Goal: Information Seeking & Learning: Learn about a topic

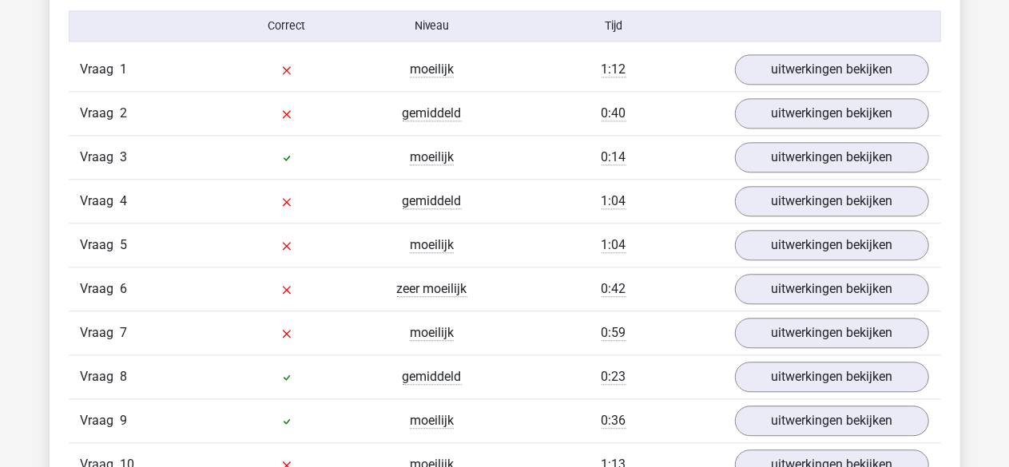
scroll to position [1517, 0]
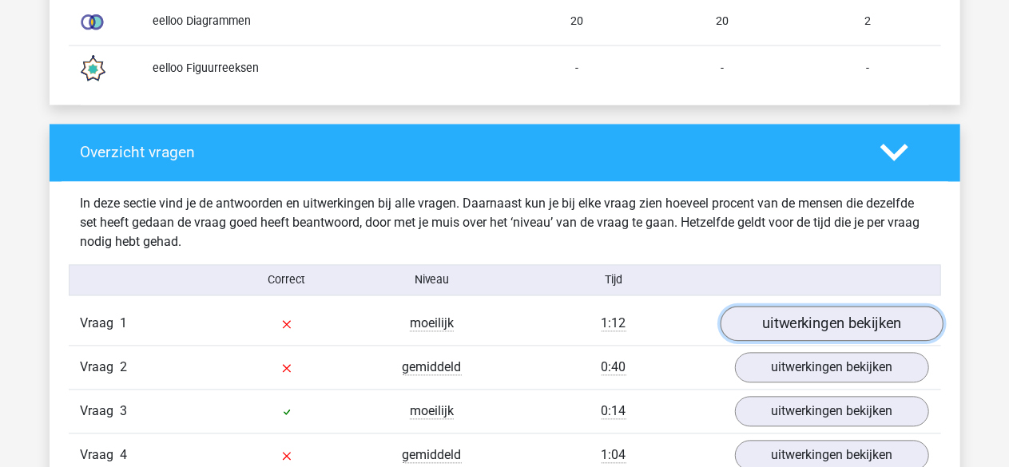
click at [617, 160] on link "uitwerkingen bekijken" at bounding box center [831, 323] width 223 height 35
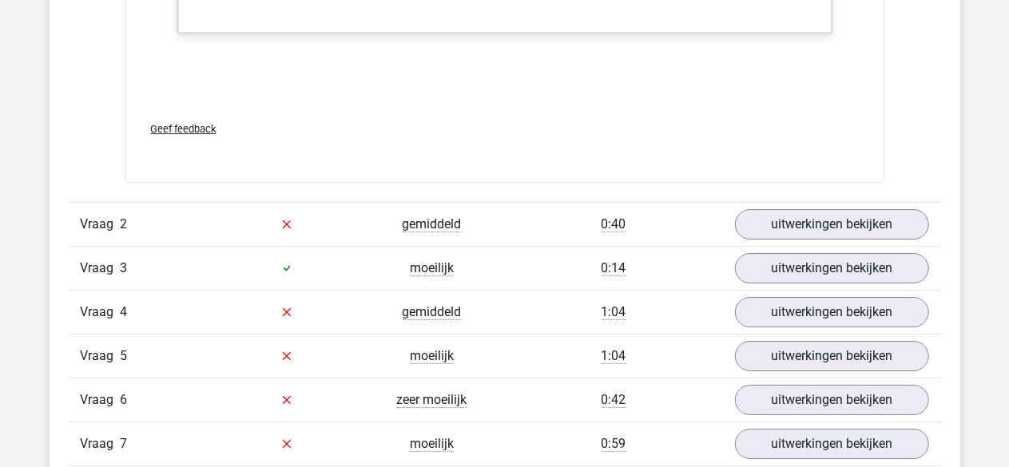
scroll to position [2636, 0]
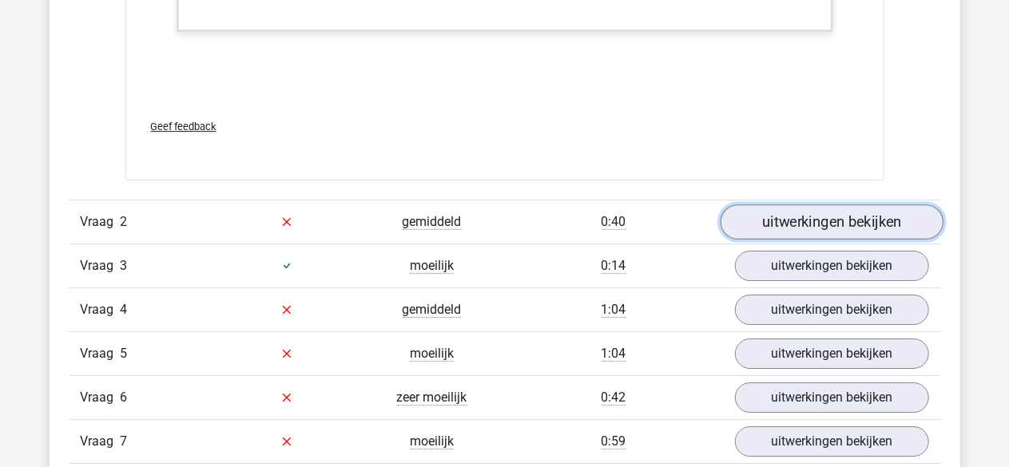
click at [617, 160] on link "uitwerkingen bekijken" at bounding box center [831, 221] width 223 height 35
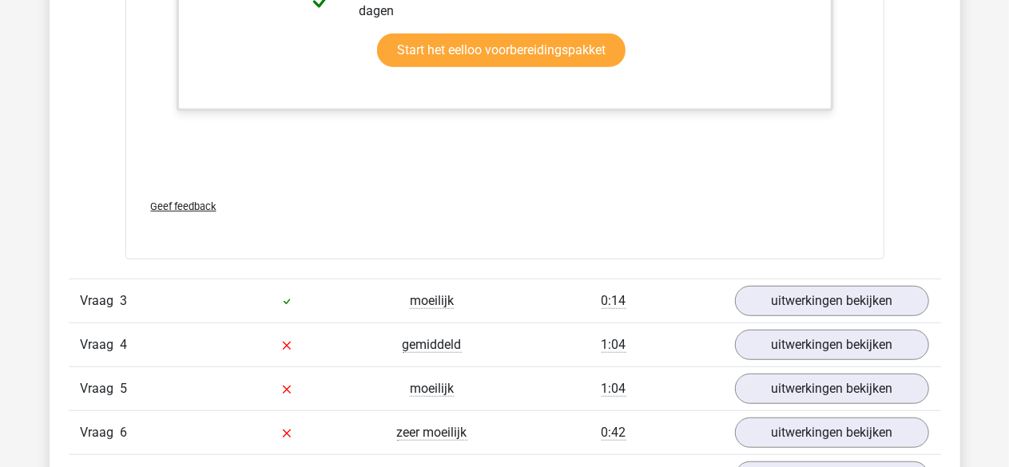
scroll to position [3514, 0]
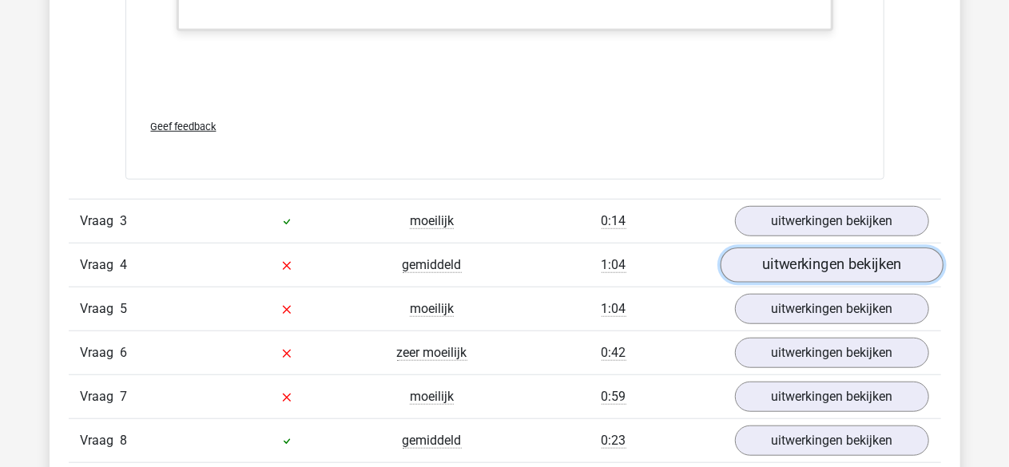
drag, startPoint x: 791, startPoint y: 258, endPoint x: 779, endPoint y: 252, distance: 13.6
click at [617, 160] on link "uitwerkingen bekijken" at bounding box center [831, 265] width 223 height 35
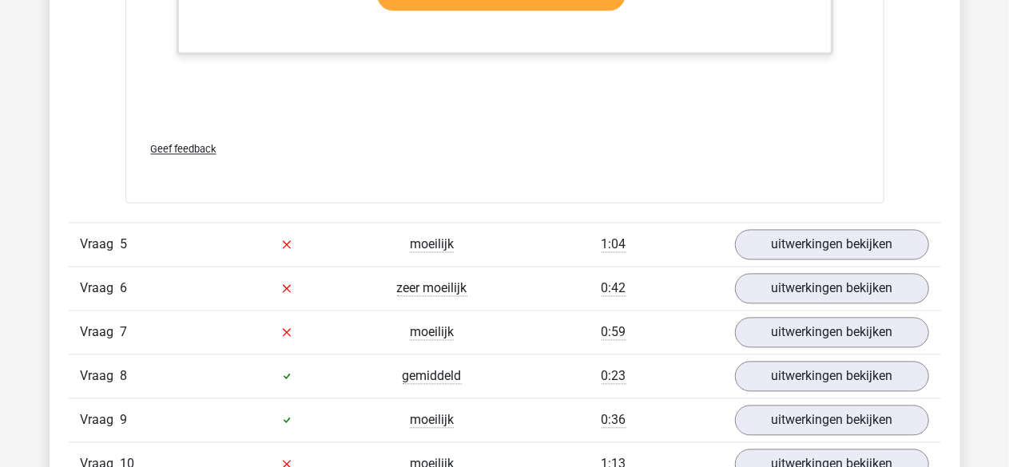
scroll to position [4552, 0]
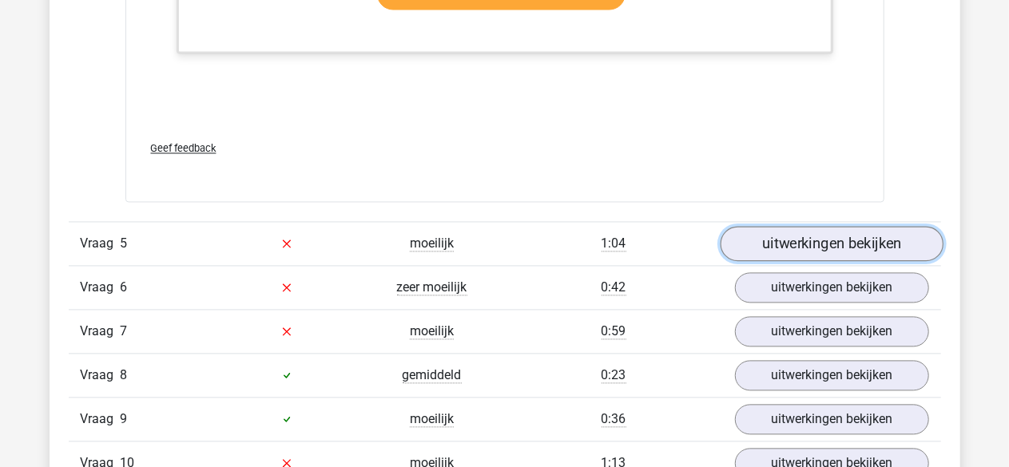
click at [617, 160] on link "uitwerkingen bekijken" at bounding box center [831, 243] width 223 height 35
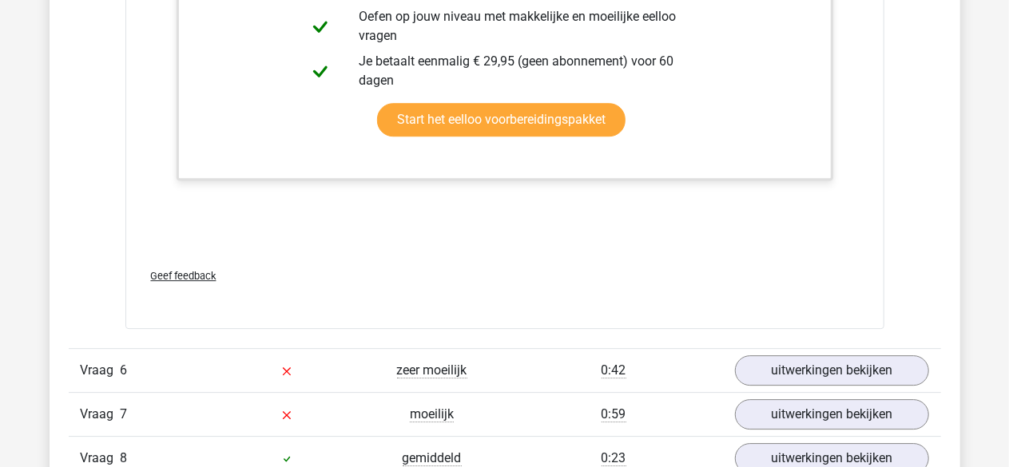
scroll to position [5271, 0]
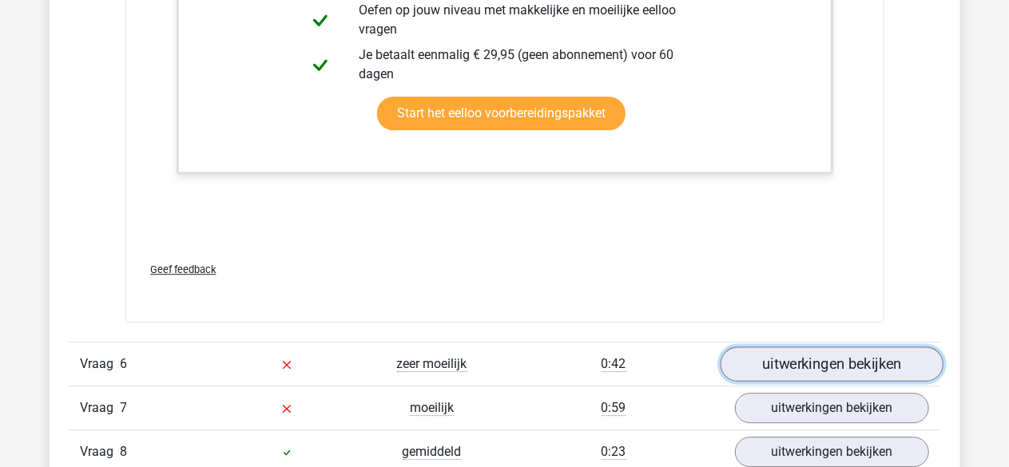
click at [617, 160] on link "uitwerkingen bekijken" at bounding box center [831, 364] width 223 height 35
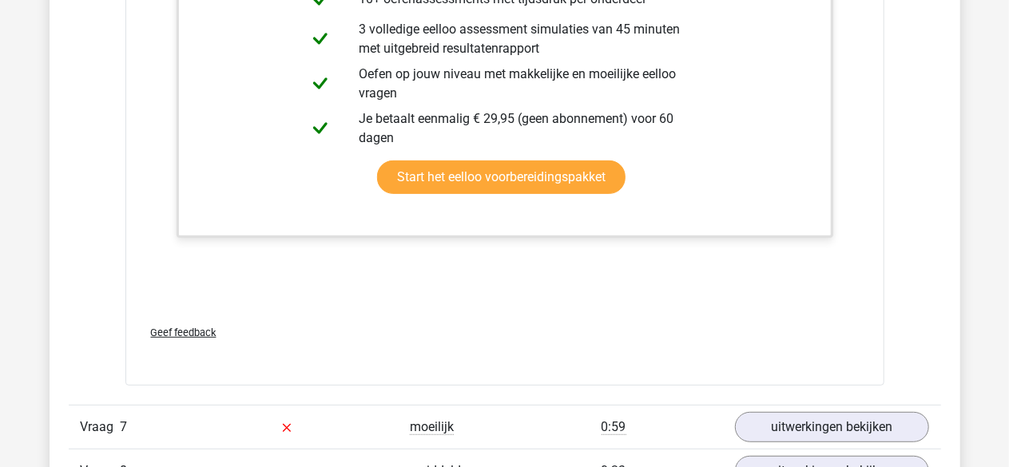
scroll to position [6309, 0]
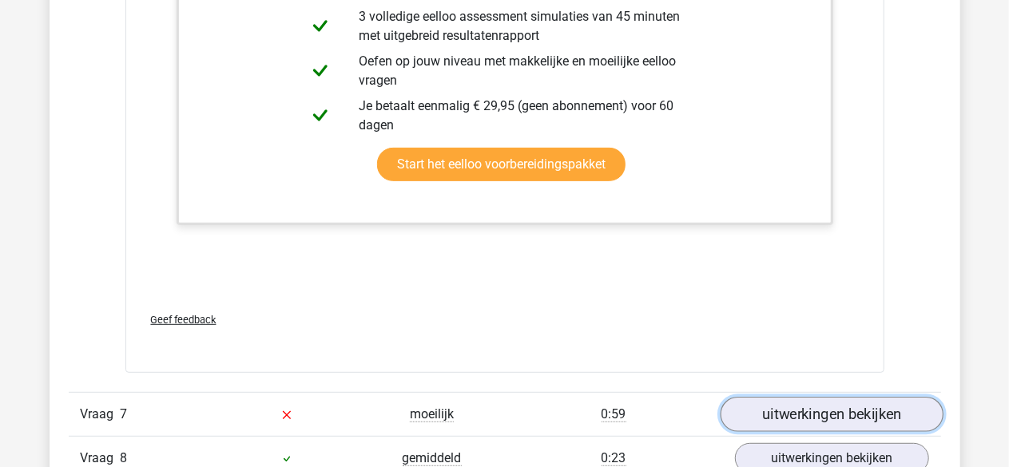
click at [617, 160] on link "uitwerkingen bekijken" at bounding box center [831, 414] width 223 height 35
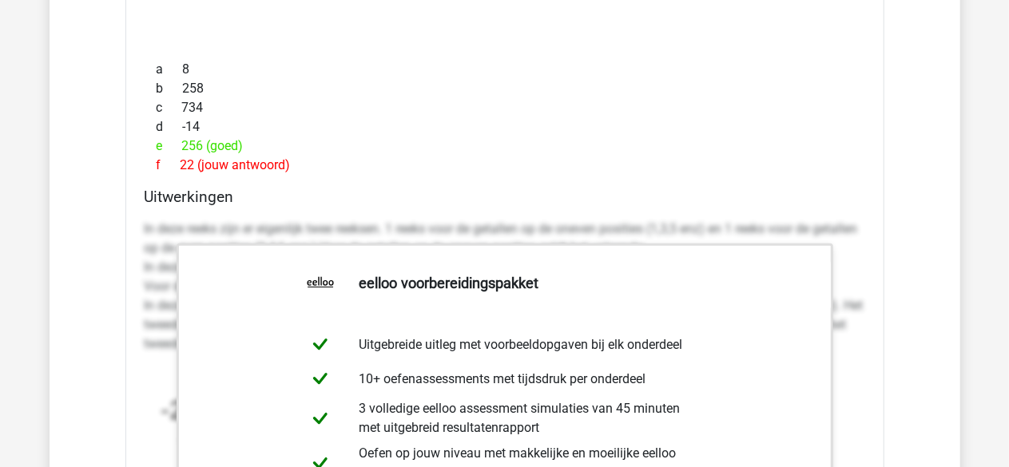
scroll to position [7028, 0]
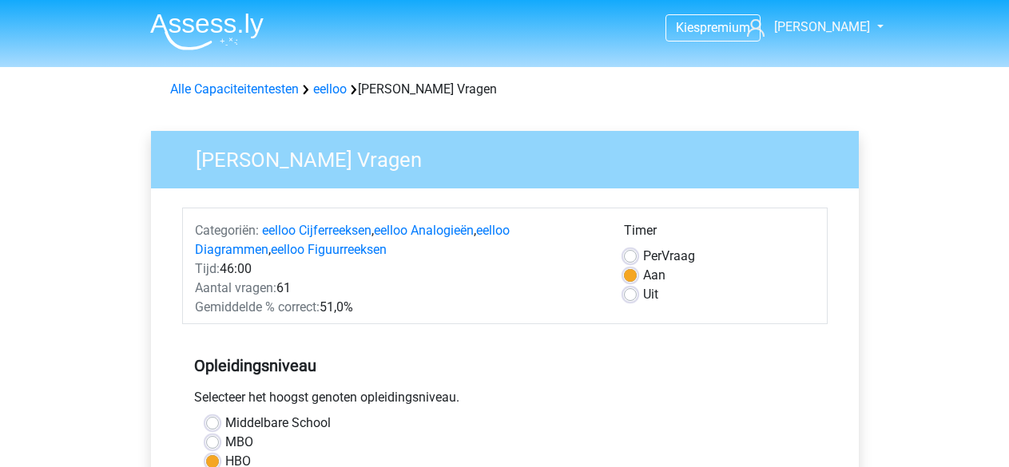
scroll to position [479, 0]
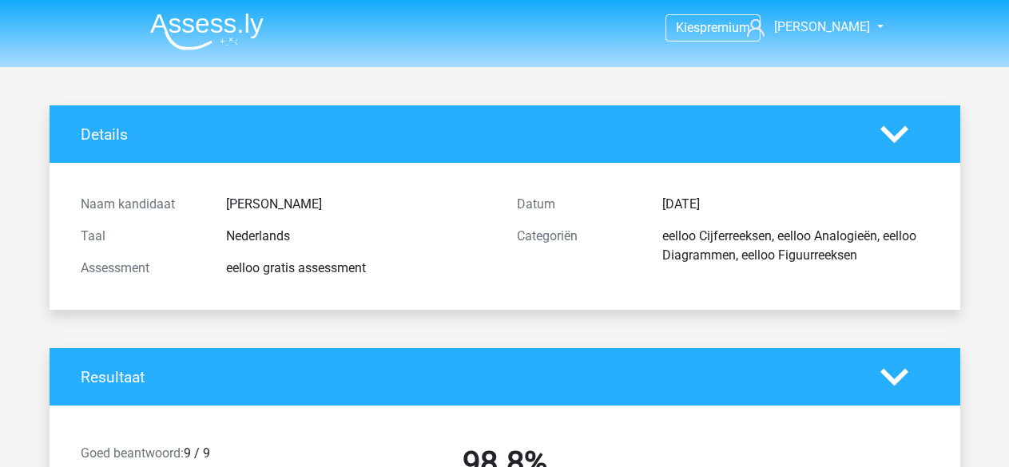
scroll to position [3489, 0]
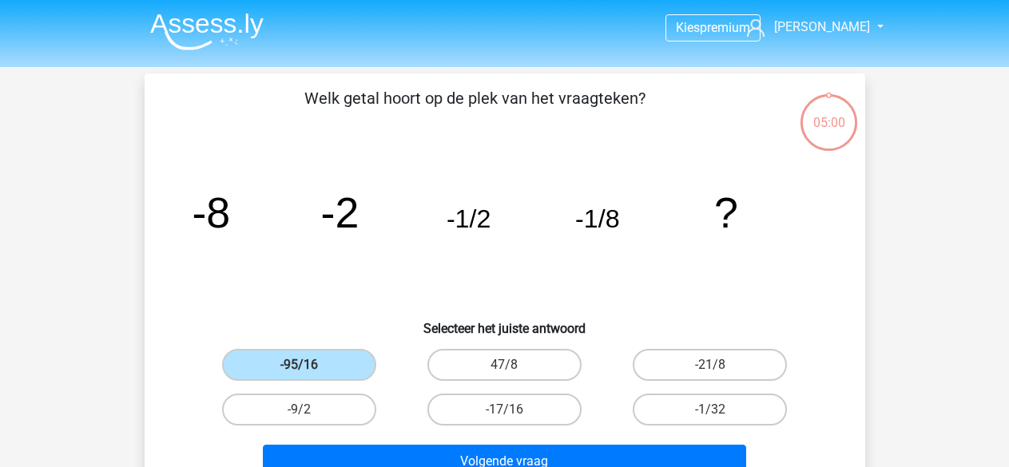
scroll to position [73, 0]
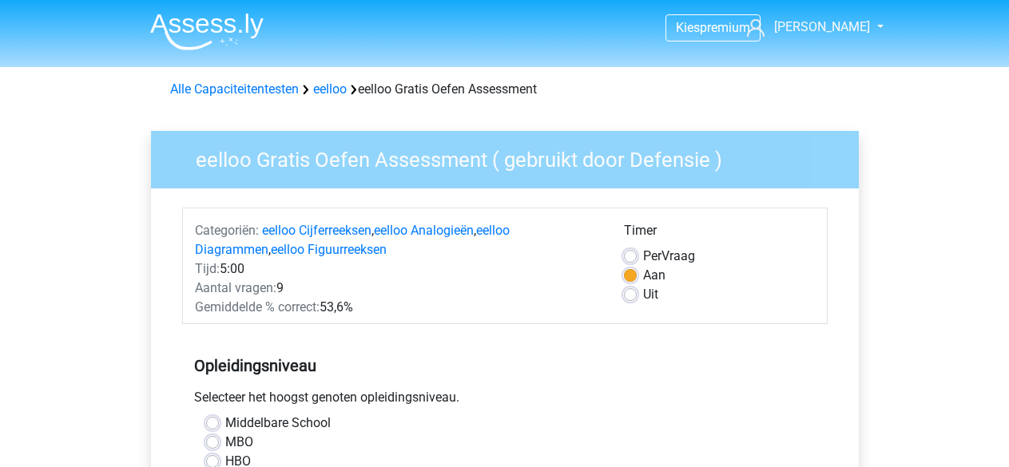
scroll to position [399, 0]
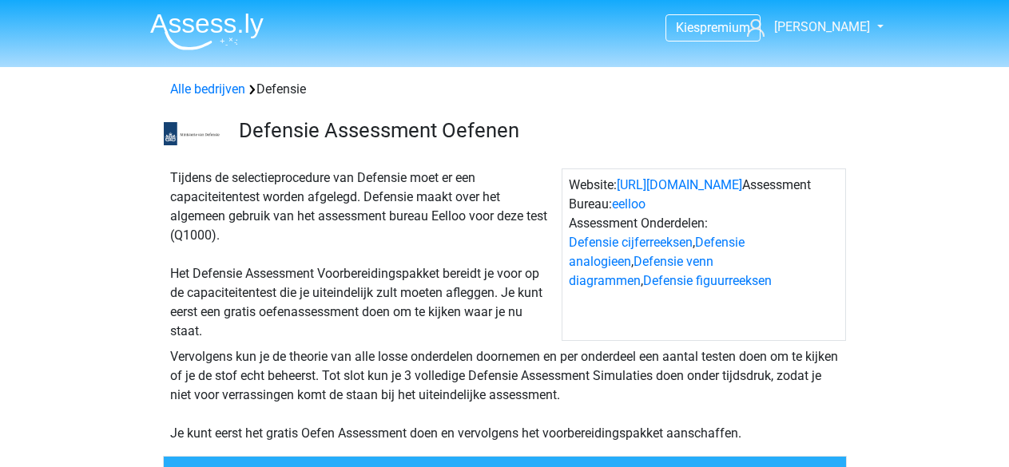
scroll to position [399, 0]
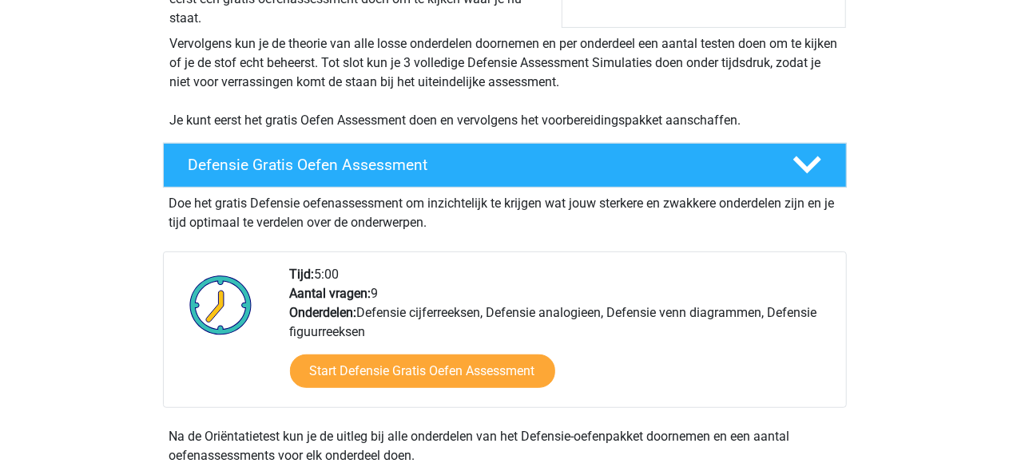
scroll to position [319, 0]
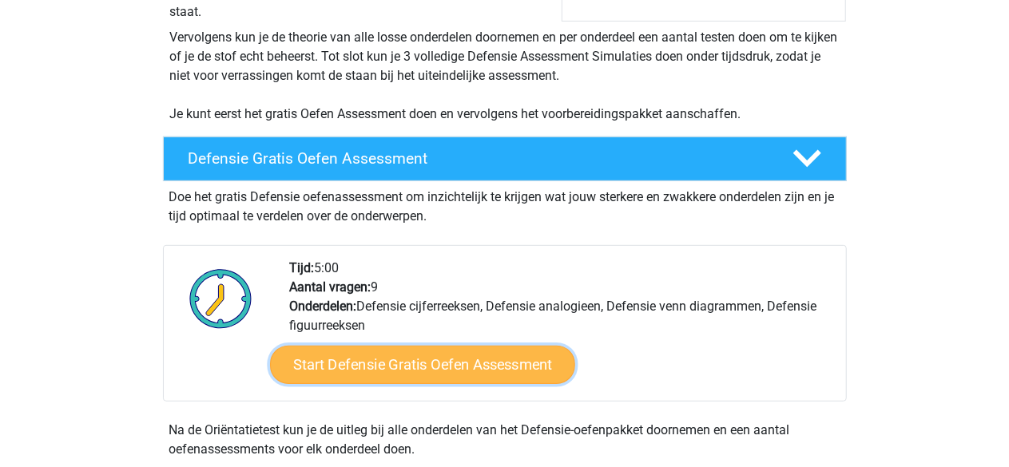
click at [452, 362] on link "Start Defensie Gratis Oefen Assessment" at bounding box center [422, 365] width 305 height 38
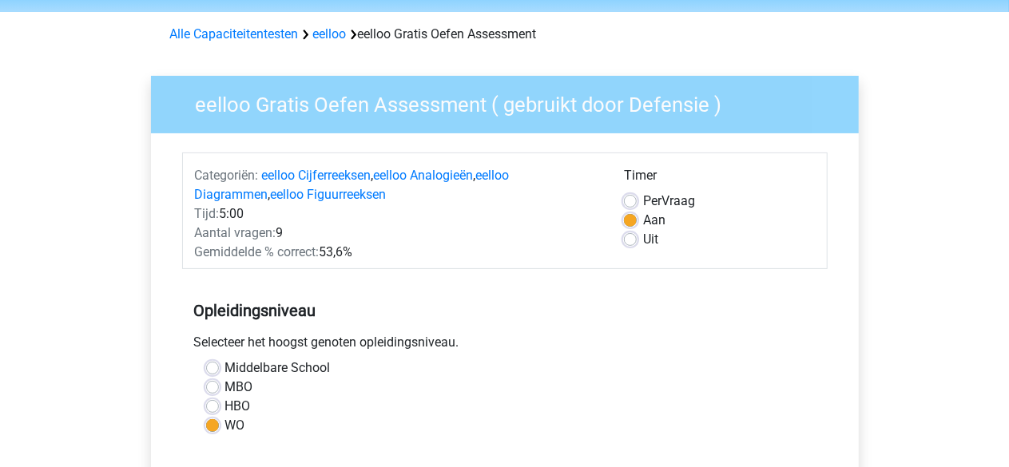
scroll to position [80, 0]
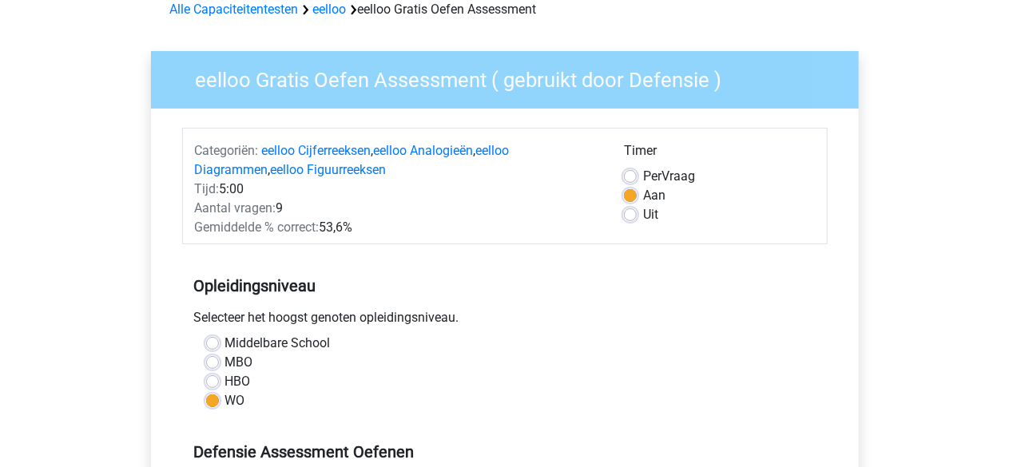
click at [225, 362] on label "MBO" at bounding box center [239, 362] width 28 height 19
click at [210, 362] on input "MBO" at bounding box center [212, 361] width 13 height 16
radio input "true"
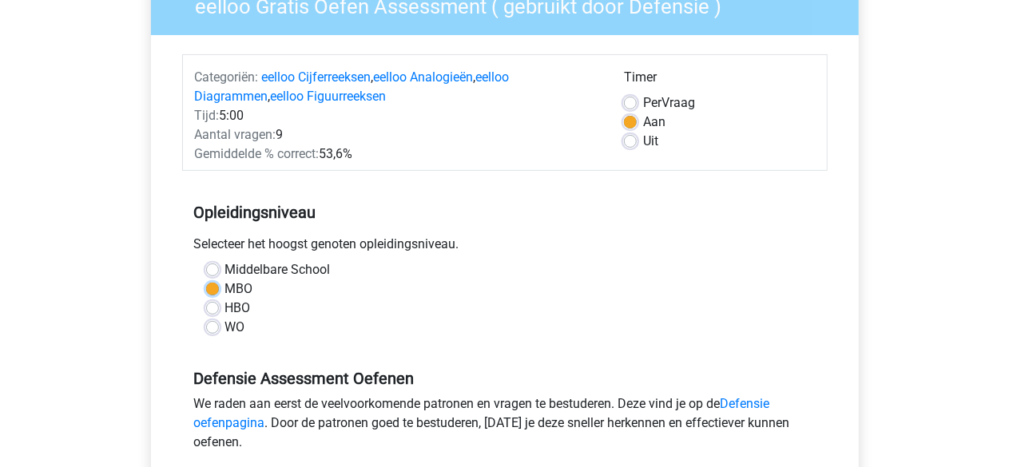
scroll to position [319, 0]
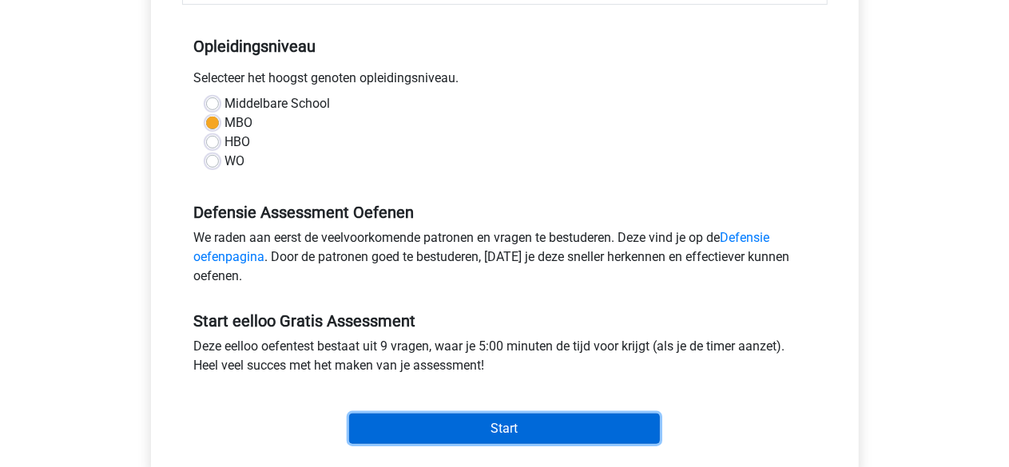
click at [506, 429] on input "Start" at bounding box center [504, 429] width 311 height 30
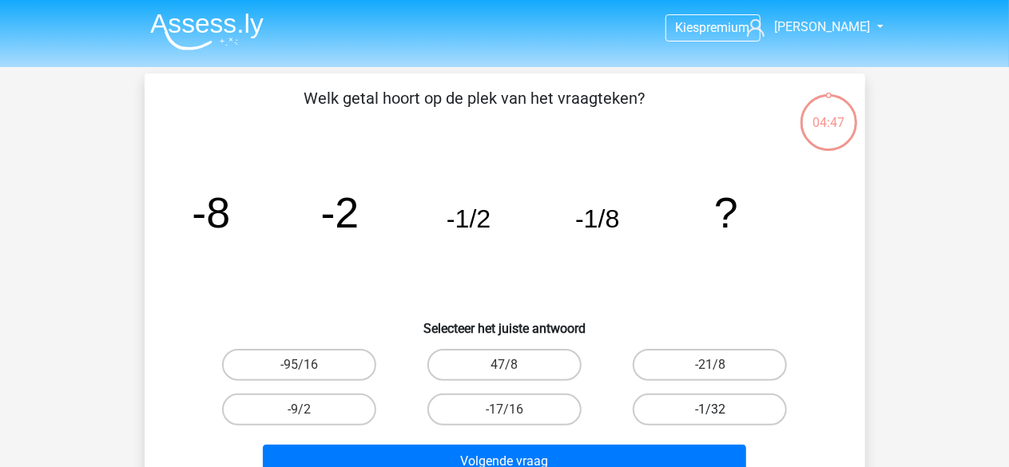
click at [699, 411] on label "-1/32" at bounding box center [710, 410] width 154 height 32
click at [710, 411] on input "-1/32" at bounding box center [715, 415] width 10 height 10
radio input "true"
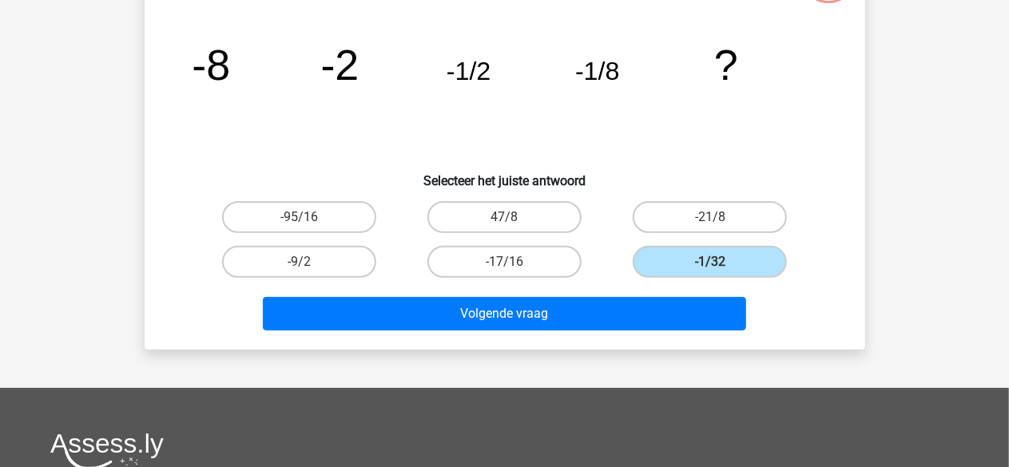
scroll to position [160, 0]
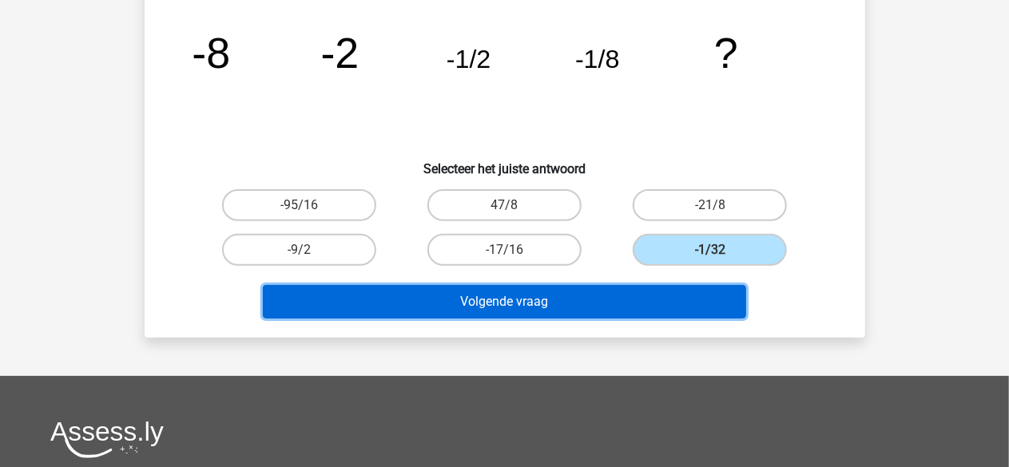
click at [510, 297] on button "Volgende vraag" at bounding box center [504, 302] width 483 height 34
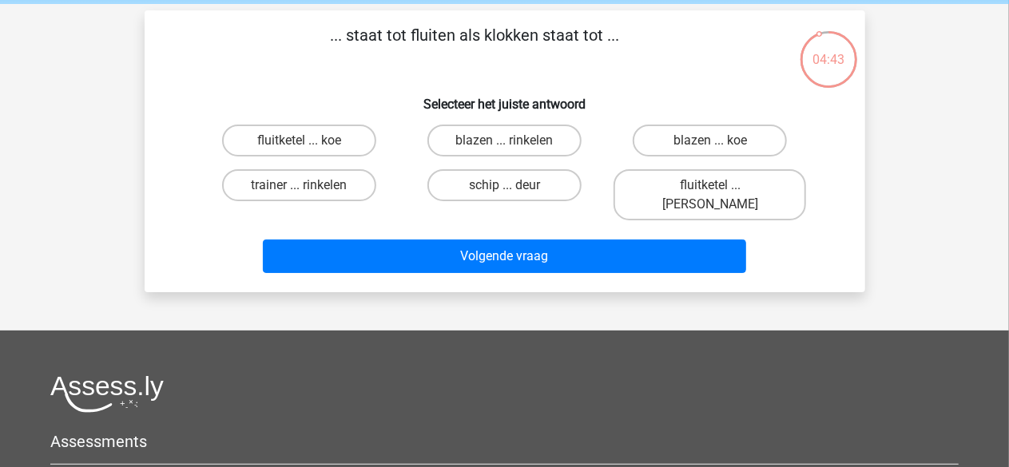
scroll to position [0, 0]
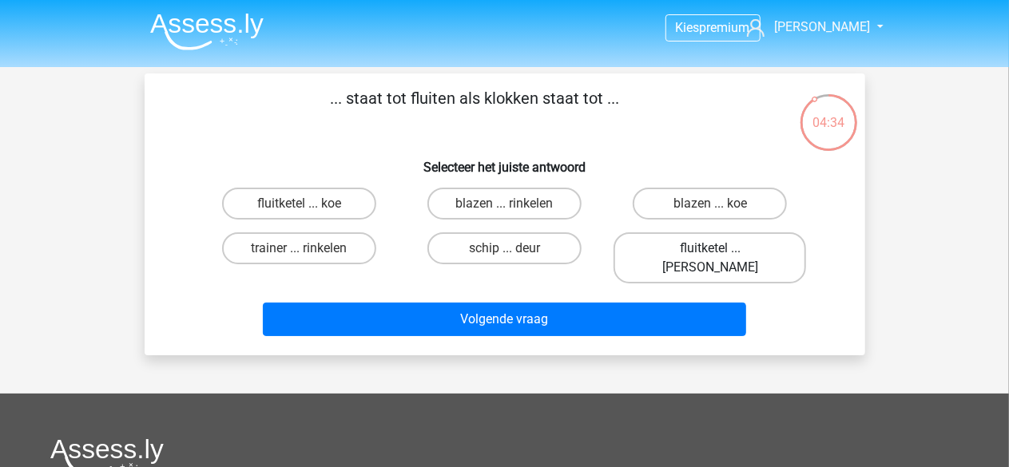
click at [714, 244] on label "fluitketel ... [PERSON_NAME]" at bounding box center [709, 257] width 192 height 51
click at [714, 248] on input "fluitketel ... [PERSON_NAME]" at bounding box center [715, 253] width 10 height 10
radio input "true"
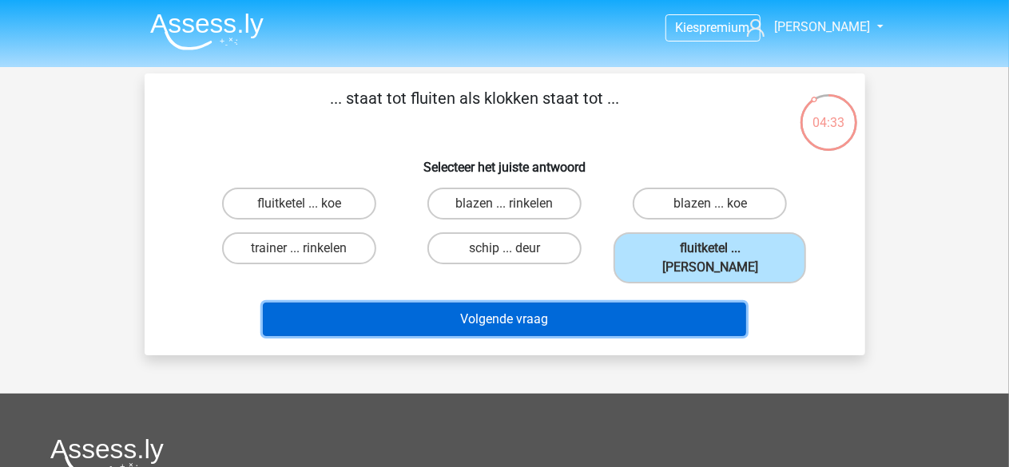
click at [539, 303] on button "Volgende vraag" at bounding box center [504, 320] width 483 height 34
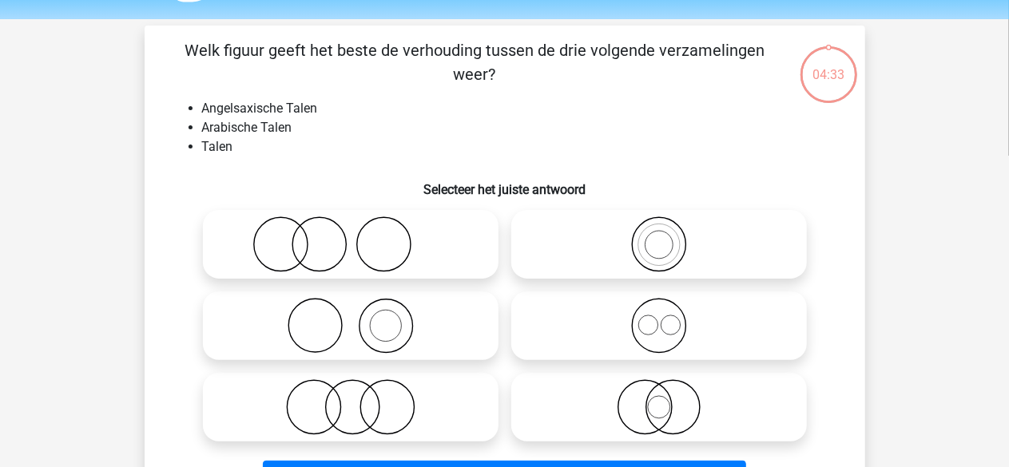
scroll to position [73, 0]
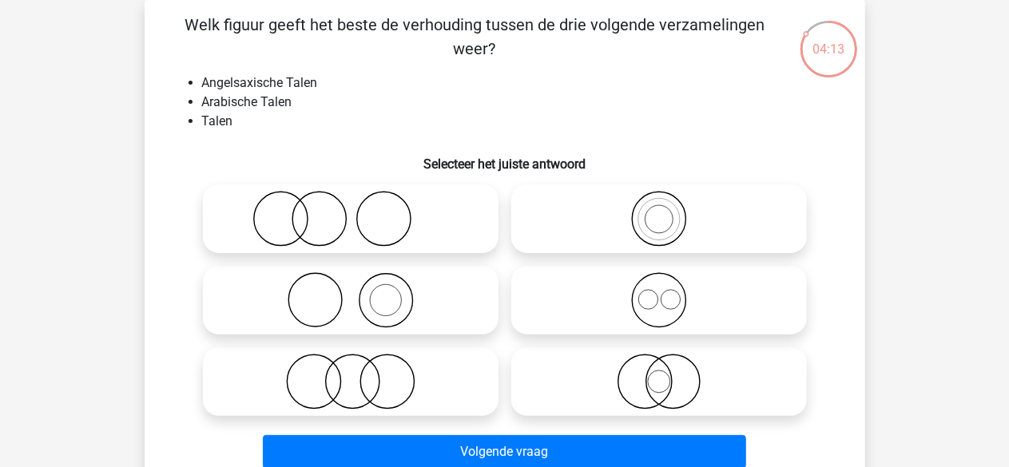
click at [367, 303] on icon at bounding box center [350, 300] width 283 height 56
click at [361, 292] on input "radio" at bounding box center [356, 287] width 10 height 10
radio input "true"
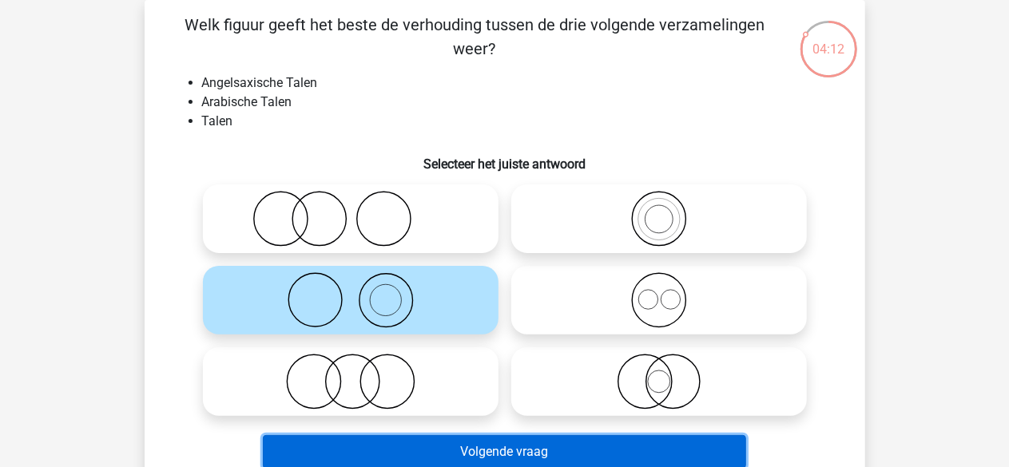
click at [482, 445] on button "Volgende vraag" at bounding box center [504, 452] width 483 height 34
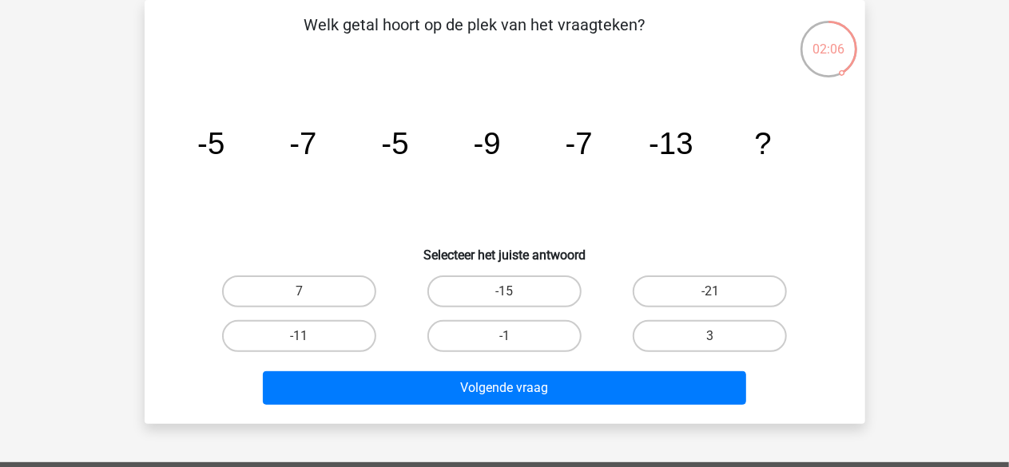
click at [302, 343] on input "-11" at bounding box center [304, 341] width 10 height 10
radio input "true"
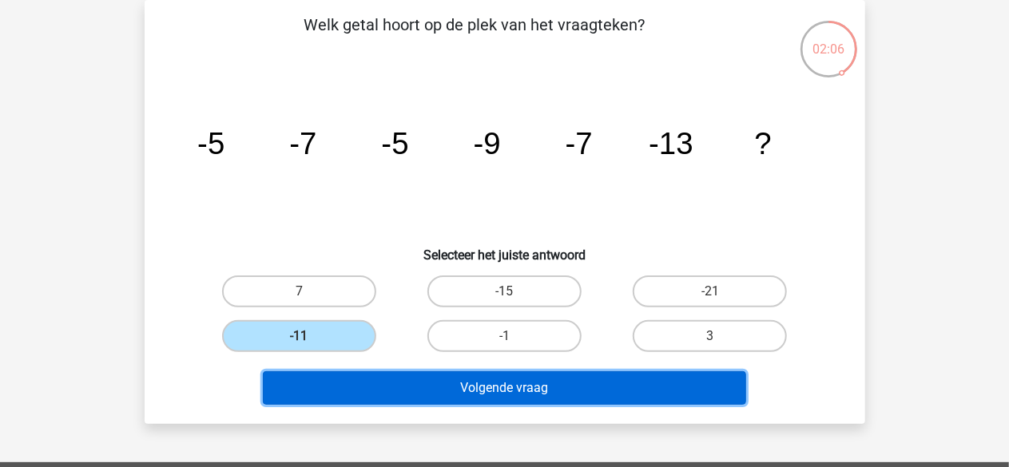
click at [510, 387] on button "Volgende vraag" at bounding box center [504, 388] width 483 height 34
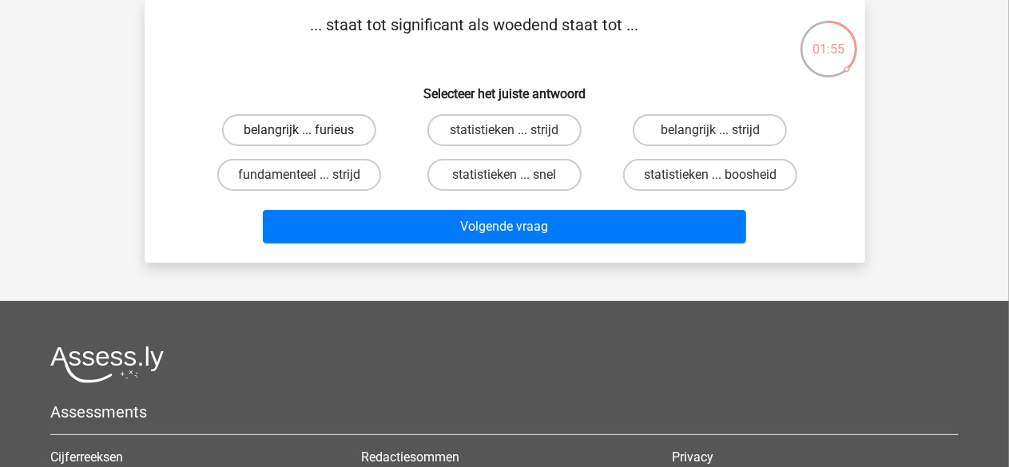
click at [300, 125] on label "belangrijk ... furieus" at bounding box center [299, 130] width 154 height 32
click at [300, 130] on input "belangrijk ... furieus" at bounding box center [304, 135] width 10 height 10
radio input "true"
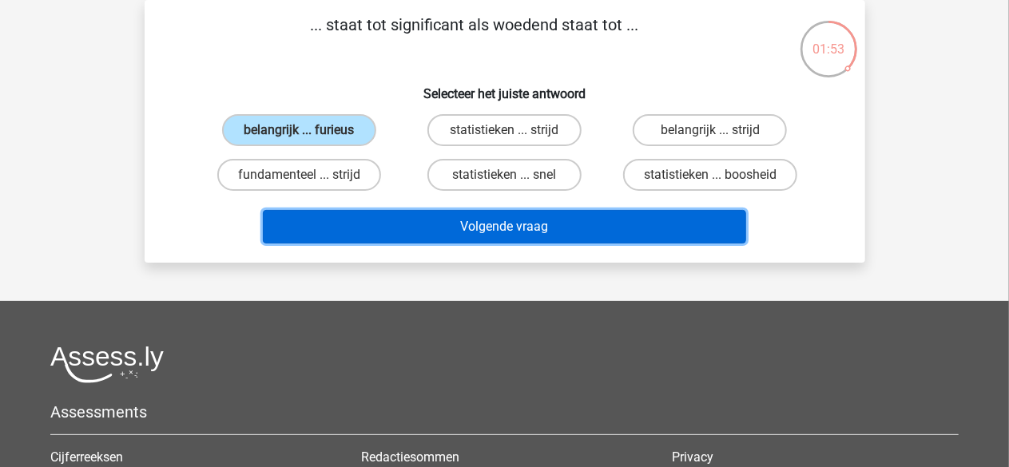
click at [482, 231] on button "Volgende vraag" at bounding box center [504, 227] width 483 height 34
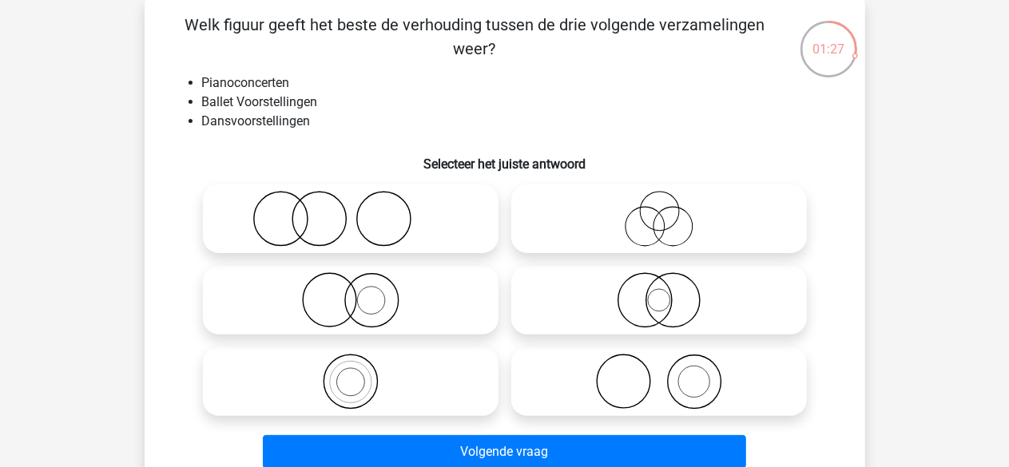
click at [656, 371] on icon at bounding box center [659, 382] width 283 height 56
click at [659, 371] on input "radio" at bounding box center [664, 368] width 10 height 10
radio input "true"
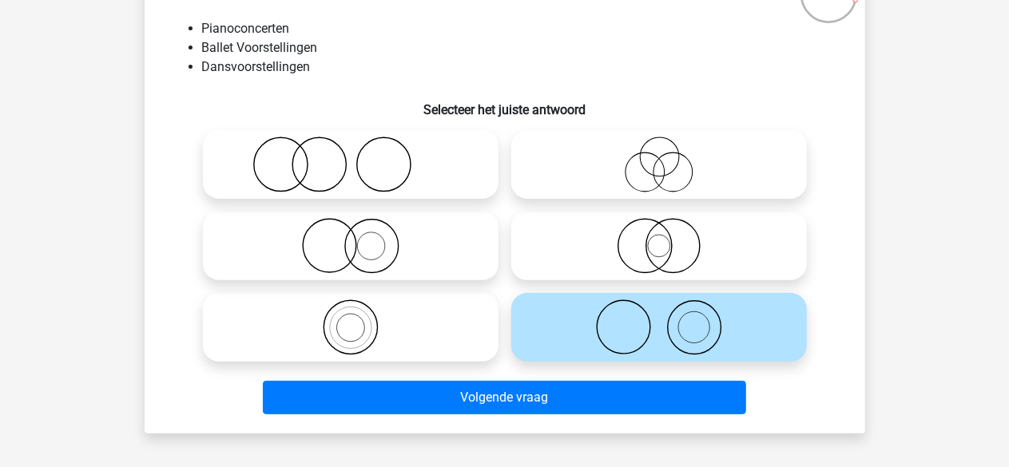
scroll to position [153, 0]
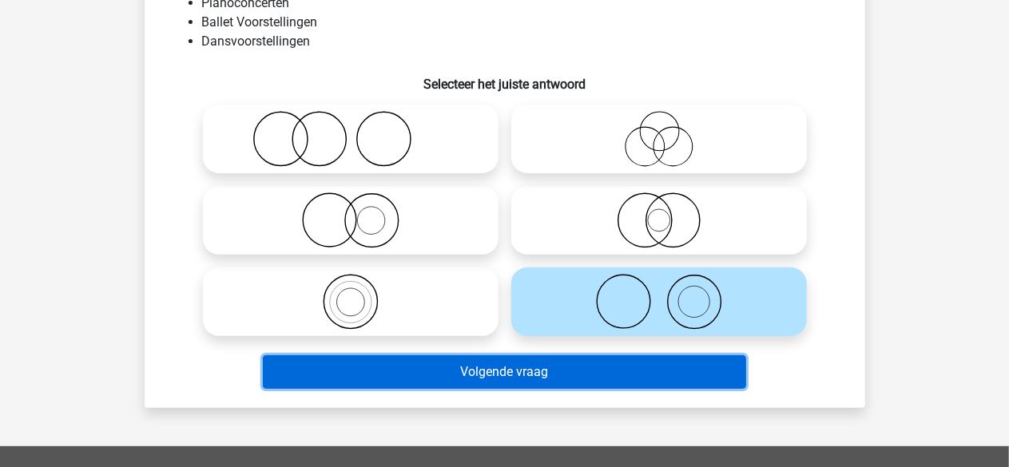
click at [500, 375] on button "Volgende vraag" at bounding box center [504, 372] width 483 height 34
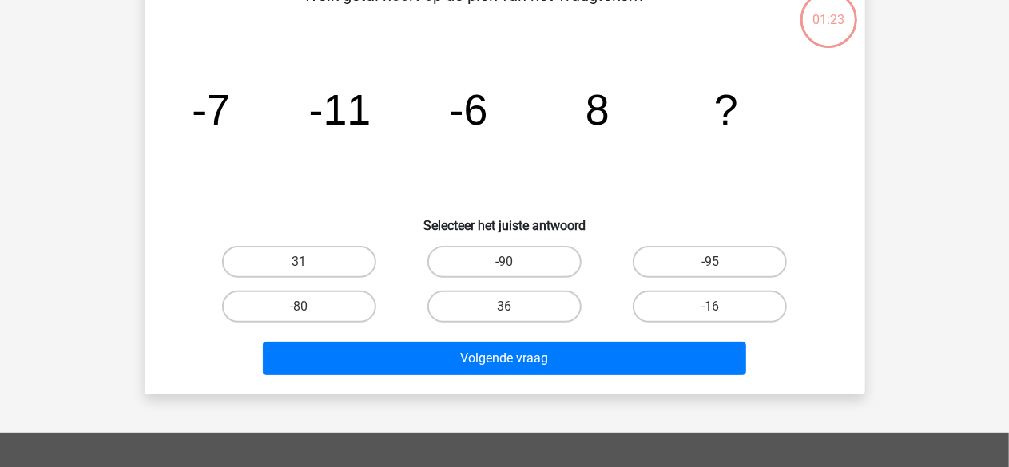
scroll to position [73, 0]
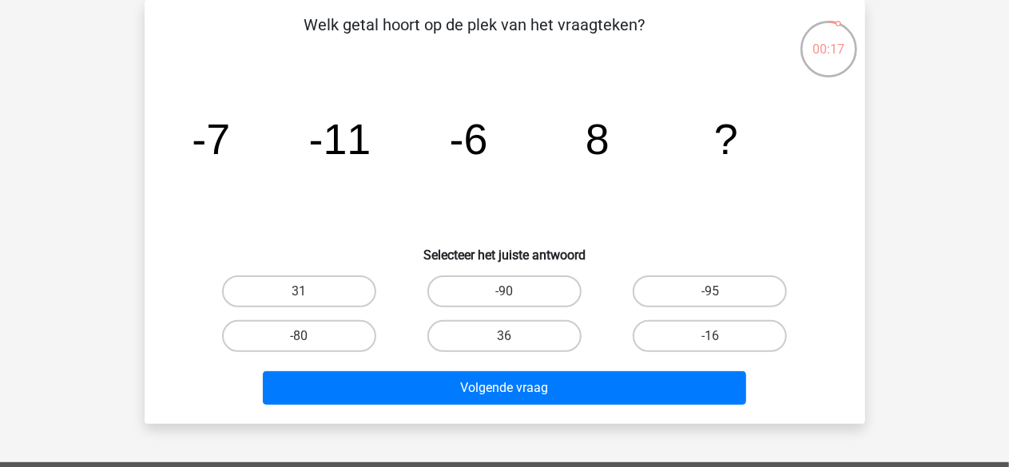
click at [712, 339] on input "-16" at bounding box center [715, 341] width 10 height 10
radio input "true"
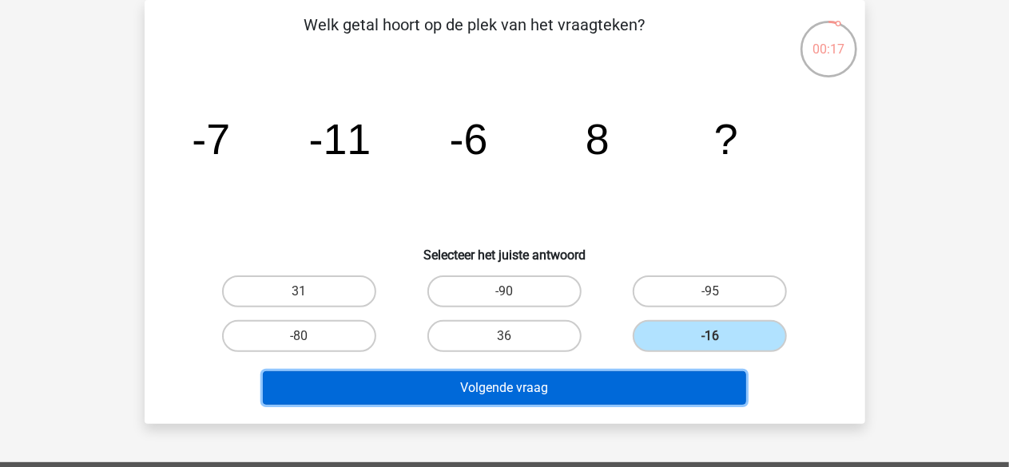
click at [577, 378] on button "Volgende vraag" at bounding box center [504, 388] width 483 height 34
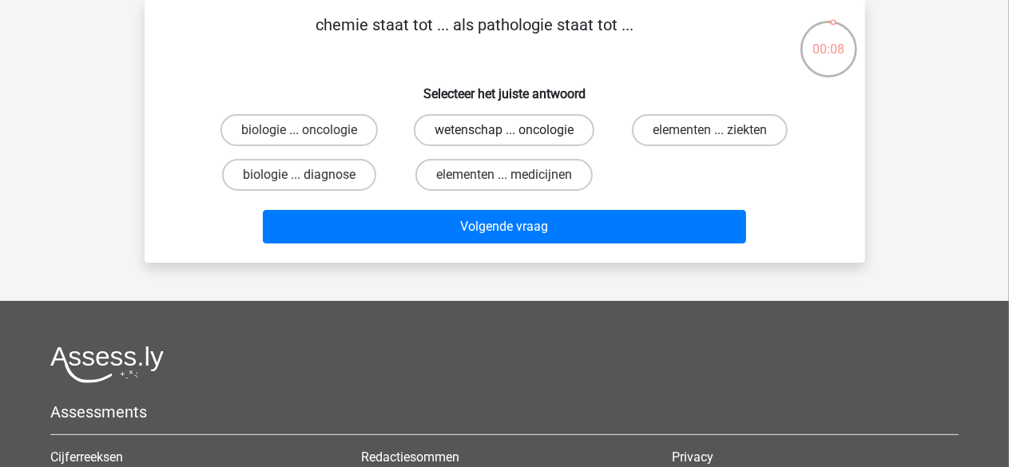
click at [502, 125] on label "wetenschap ... oncologie" at bounding box center [504, 130] width 180 height 32
click at [504, 130] on input "wetenschap ... oncologie" at bounding box center [509, 135] width 10 height 10
radio input "true"
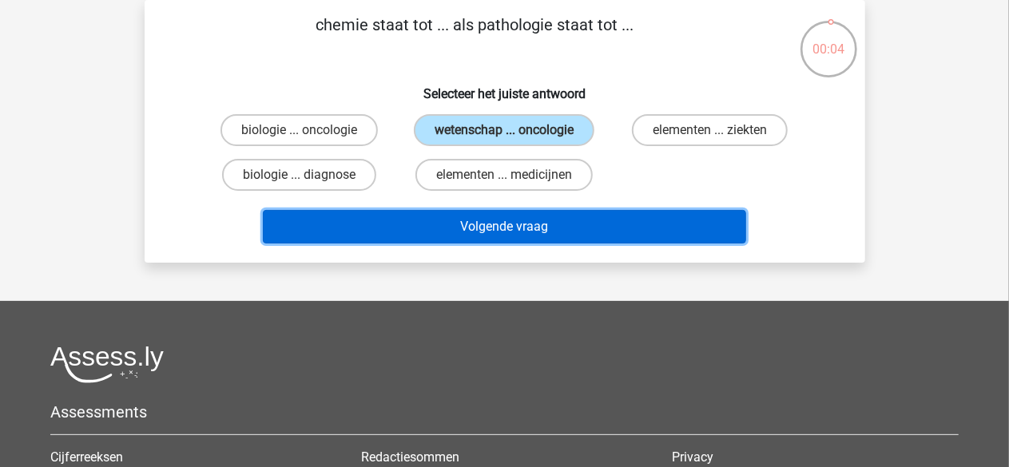
click at [510, 220] on button "Volgende vraag" at bounding box center [504, 227] width 483 height 34
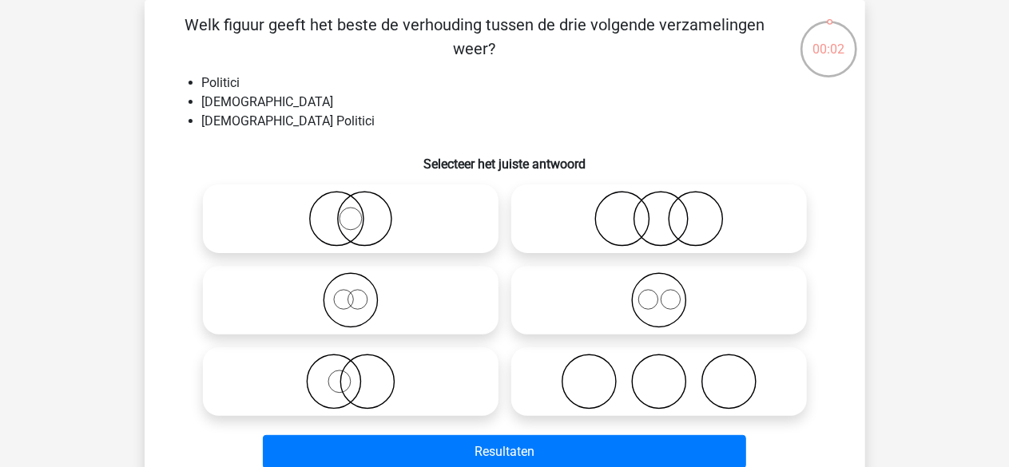
click at [617, 204] on icon at bounding box center [659, 219] width 283 height 56
click at [659, 204] on input "radio" at bounding box center [664, 205] width 10 height 10
radio input "true"
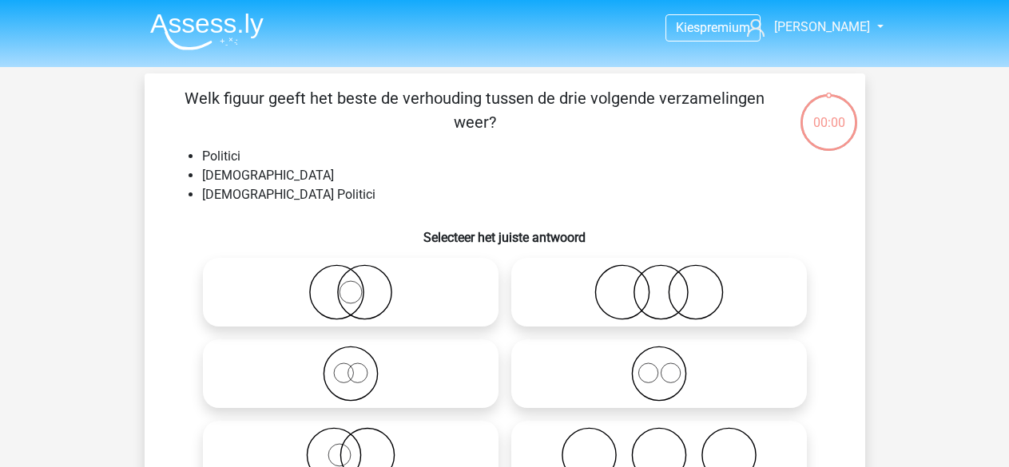
scroll to position [73, 0]
